Goal: Information Seeking & Learning: Learn about a topic

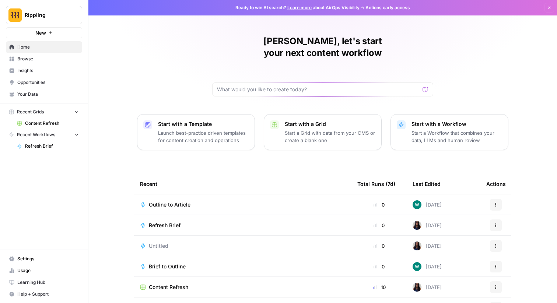
click at [34, 70] on span "Insights" at bounding box center [47, 70] width 61 height 7
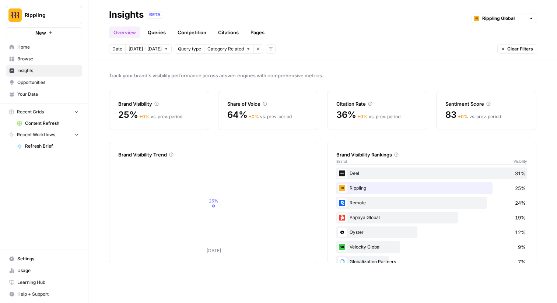
click at [148, 47] on span "[DATE] - [DATE]" at bounding box center [144, 49] width 33 height 7
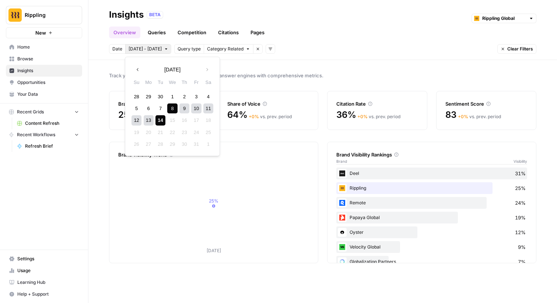
click at [99, 95] on div "Track your brand's visibility performance across answer engines with comprehens…" at bounding box center [322, 181] width 468 height 243
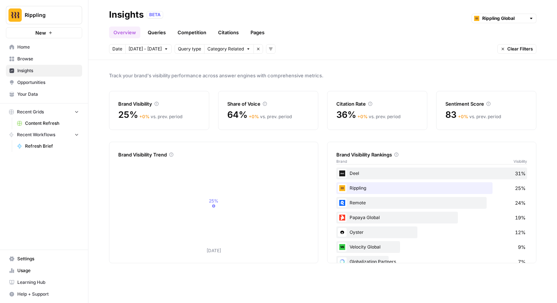
click at [233, 55] on header "Insights BETA Rippling Global Overview Queries Competition Citations Pages Date…" at bounding box center [322, 30] width 468 height 60
click at [235, 49] on span "Category Related" at bounding box center [225, 49] width 36 height 7
click at [221, 64] on span "Brand Related" at bounding box center [229, 64] width 46 height 7
click at [147, 32] on link "Queries" at bounding box center [156, 33] width 27 height 12
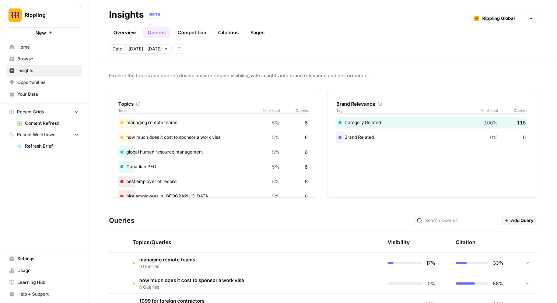
click at [177, 47] on button "Add filters" at bounding box center [180, 49] width 10 height 10
click at [133, 74] on span "Explore the topics and queries driving answer engine visibility, with insights …" at bounding box center [322, 75] width 427 height 7
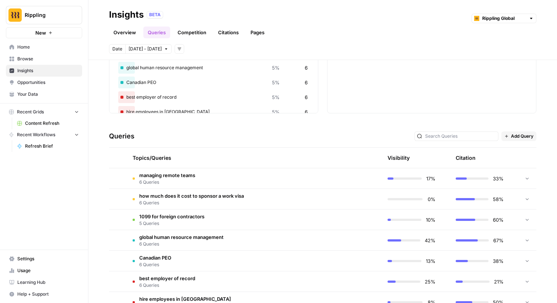
scroll to position [64, 0]
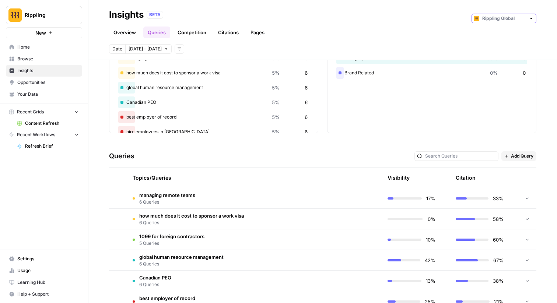
click at [501, 20] on input "text" at bounding box center [503, 18] width 43 height 7
